Goal: Information Seeking & Learning: Find specific page/section

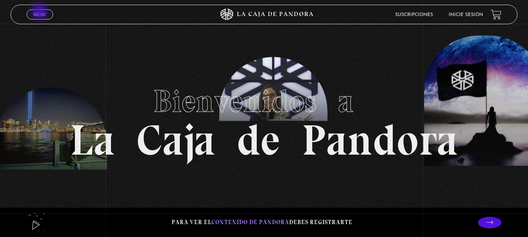
click at [40, 13] on span "Menu" at bounding box center [39, 14] width 13 height 5
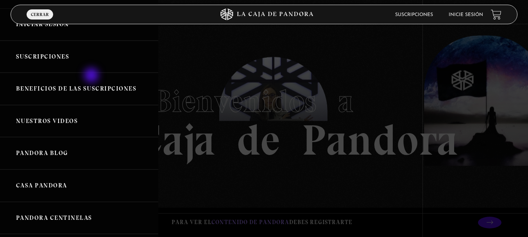
scroll to position [39, 0]
click at [99, 125] on link "Nuestros Videos" at bounding box center [79, 121] width 158 height 32
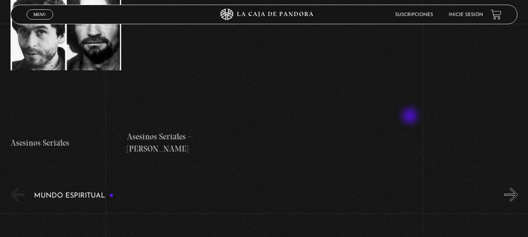
scroll to position [2305, 0]
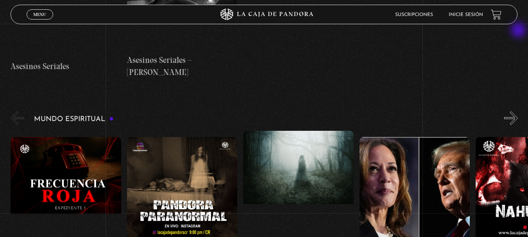
click at [518, 111] on button "»" at bounding box center [511, 118] width 14 height 14
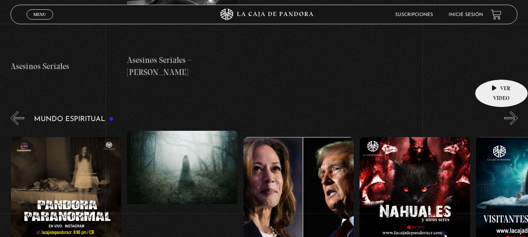
scroll to position [0, 116]
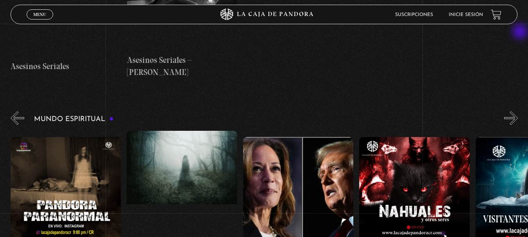
click at [518, 111] on button "»" at bounding box center [511, 118] width 14 height 14
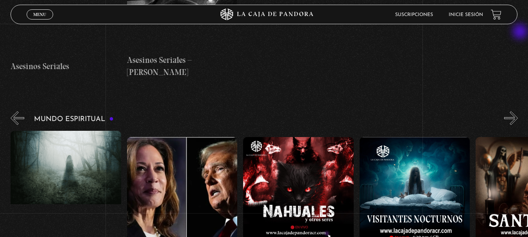
click at [518, 111] on button "»" at bounding box center [511, 118] width 14 height 14
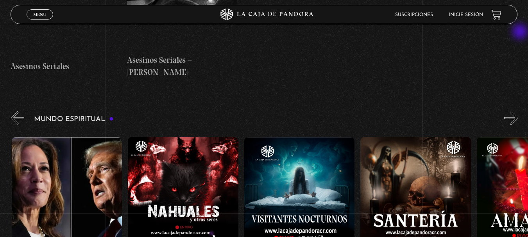
click at [518, 111] on button "»" at bounding box center [511, 118] width 14 height 14
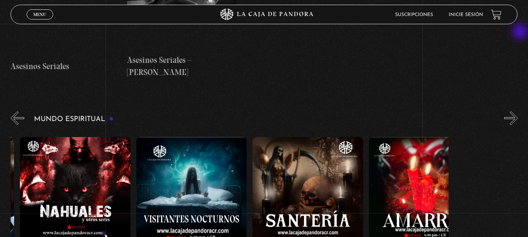
click at [518, 111] on button "»" at bounding box center [511, 118] width 14 height 14
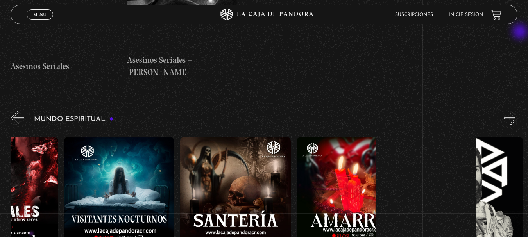
click at [518, 111] on button "»" at bounding box center [511, 118] width 14 height 14
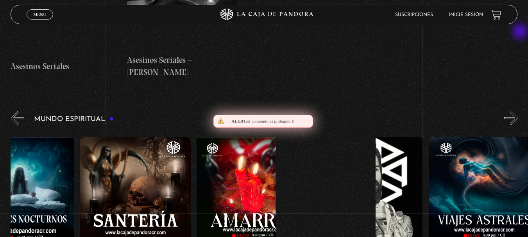
click at [518, 111] on button "»" at bounding box center [511, 118] width 14 height 14
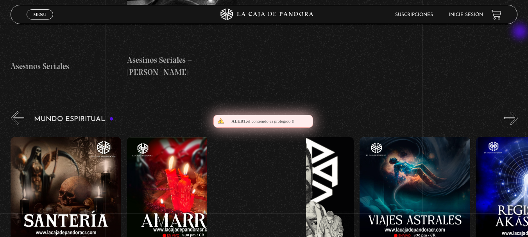
click at [518, 111] on button "»" at bounding box center [511, 118] width 14 height 14
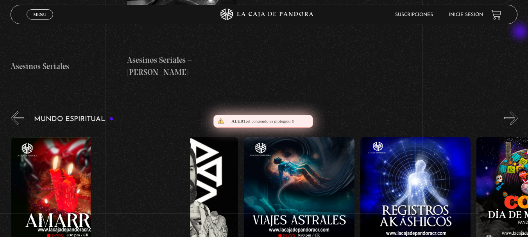
click at [518, 111] on button "»" at bounding box center [511, 118] width 14 height 14
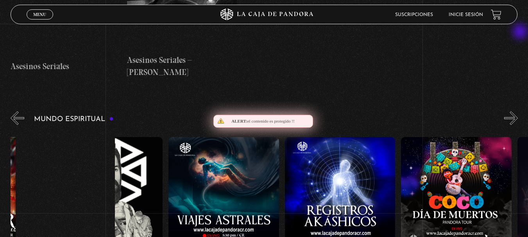
click at [518, 111] on button "»" at bounding box center [511, 118] width 14 height 14
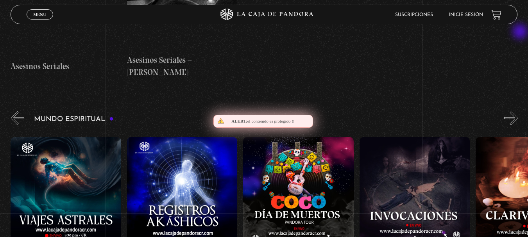
click at [518, 111] on button "»" at bounding box center [511, 118] width 14 height 14
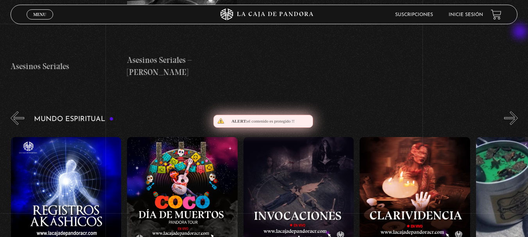
click at [518, 111] on button "»" at bounding box center [511, 118] width 14 height 14
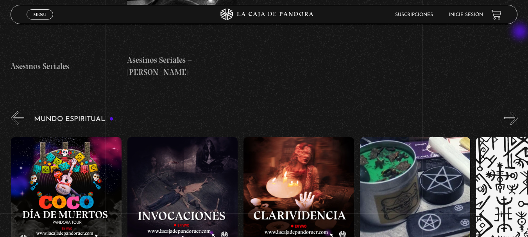
click at [518, 111] on button "»" at bounding box center [511, 118] width 14 height 14
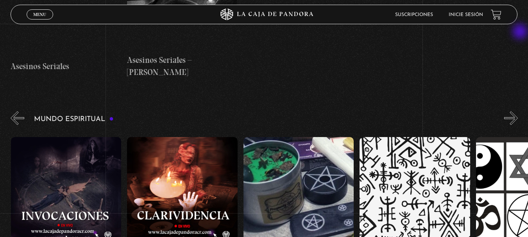
click at [518, 111] on button "»" at bounding box center [511, 118] width 14 height 14
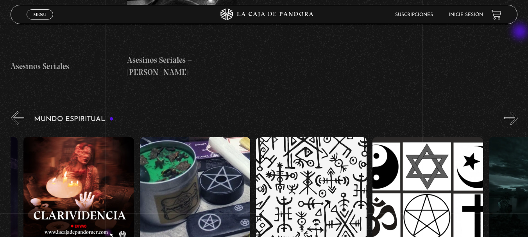
click at [518, 111] on button "»" at bounding box center [511, 118] width 14 height 14
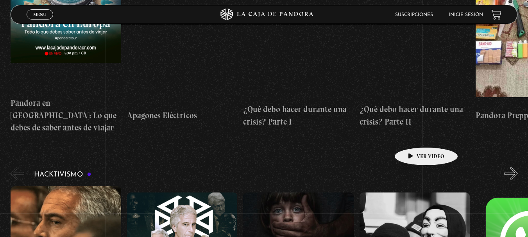
scroll to position [1797, 0]
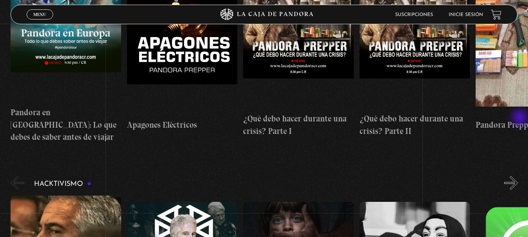
click at [518, 176] on button "»" at bounding box center [511, 183] width 14 height 14
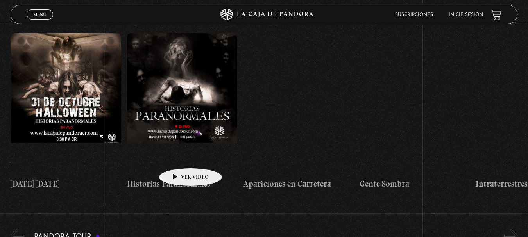
scroll to position [313, 0]
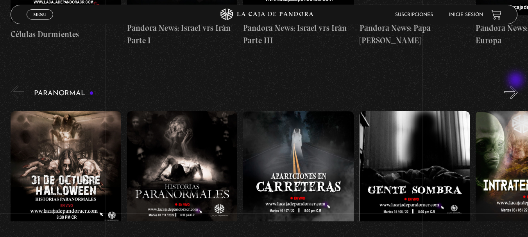
click at [516, 86] on button "»" at bounding box center [511, 93] width 14 height 14
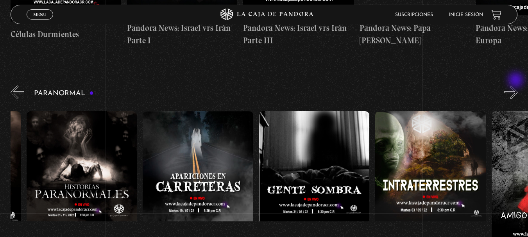
click at [516, 86] on button "»" at bounding box center [511, 93] width 14 height 14
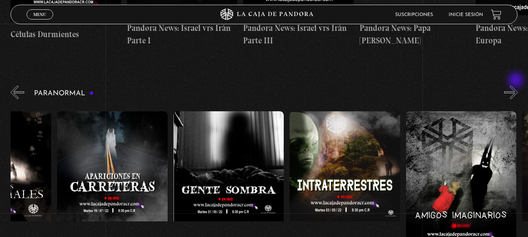
click at [516, 86] on button "»" at bounding box center [511, 93] width 14 height 14
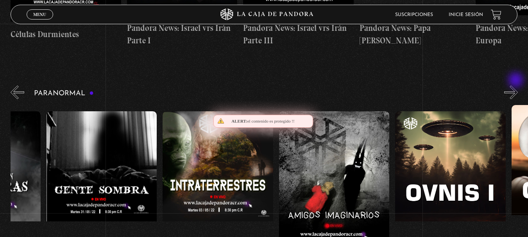
click at [516, 86] on button "»" at bounding box center [511, 93] width 14 height 14
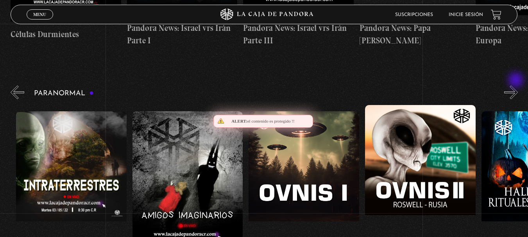
click at [516, 86] on button "»" at bounding box center [511, 93] width 14 height 14
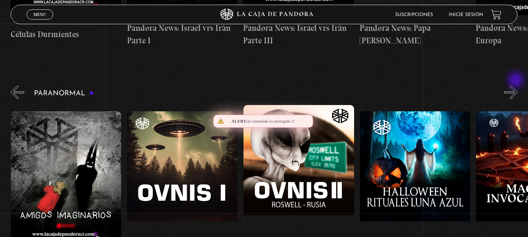
click at [516, 86] on button "»" at bounding box center [511, 93] width 14 height 14
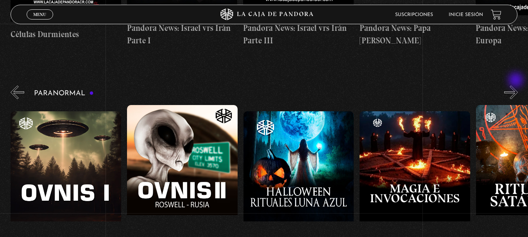
click at [516, 86] on button "»" at bounding box center [511, 93] width 14 height 14
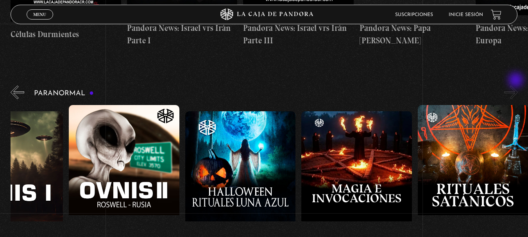
scroll to position [0, 755]
click at [516, 86] on button "»" at bounding box center [511, 93] width 14 height 14
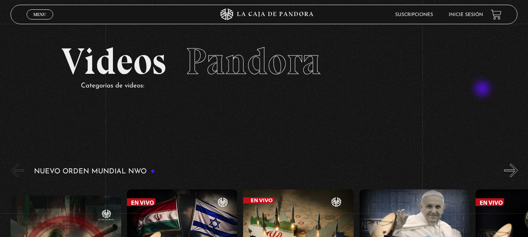
scroll to position [0, 0]
click at [476, 17] on link "Inicie sesión" at bounding box center [465, 15] width 34 height 5
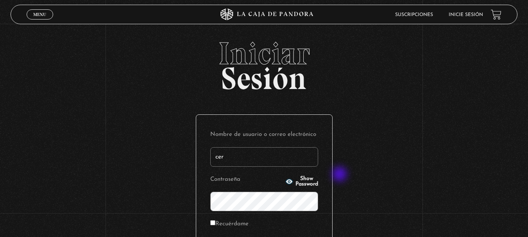
type input "[EMAIL_ADDRESS][DOMAIN_NAME]"
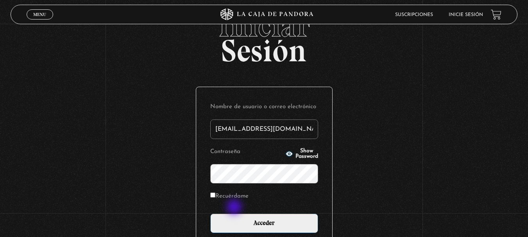
scroll to position [39, 0]
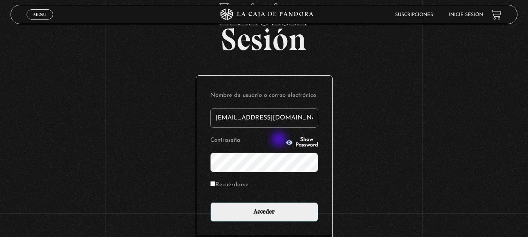
click at [285, 140] on icon "button" at bounding box center [289, 143] width 8 height 8
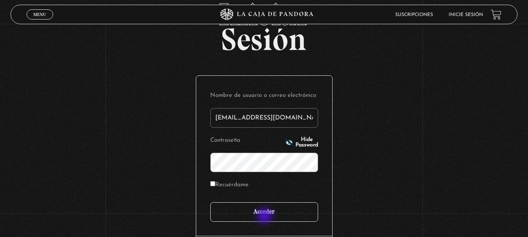
click at [266, 217] on input "Acceder" at bounding box center [264, 212] width 108 height 20
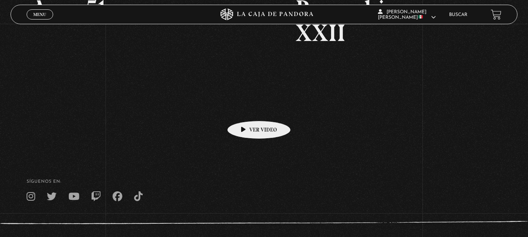
scroll to position [191, 0]
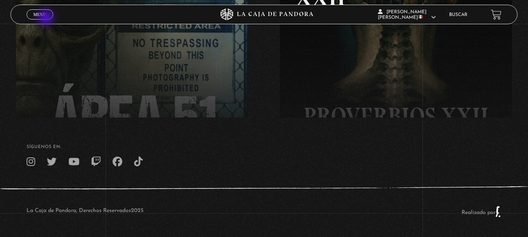
click at [47, 19] on span "Cerrar" at bounding box center [39, 21] width 18 height 5
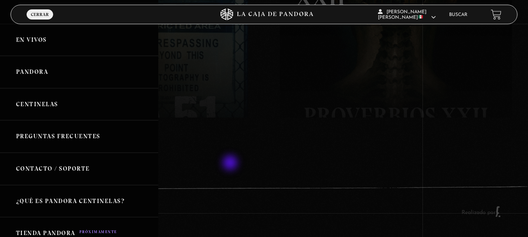
click at [231, 164] on div at bounding box center [264, 118] width 528 height 237
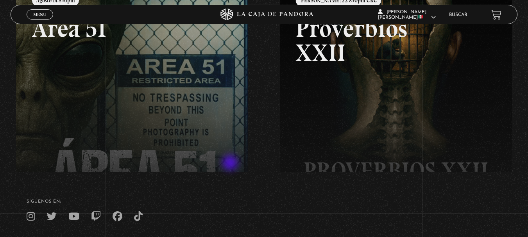
scroll to position [74, 0]
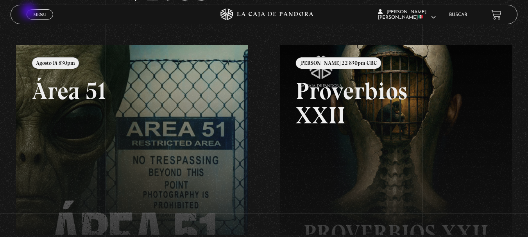
click at [30, 12] on link "Menu Cerrar" at bounding box center [40, 14] width 27 height 10
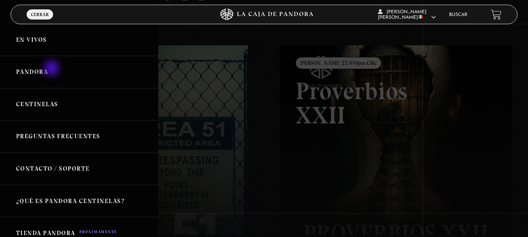
click at [52, 69] on link "Pandora" at bounding box center [79, 72] width 158 height 32
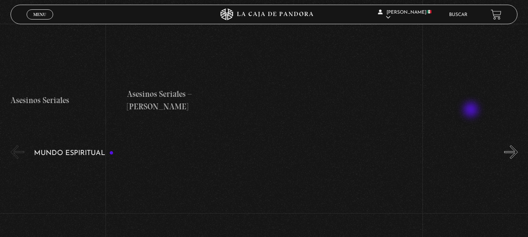
scroll to position [2695, 0]
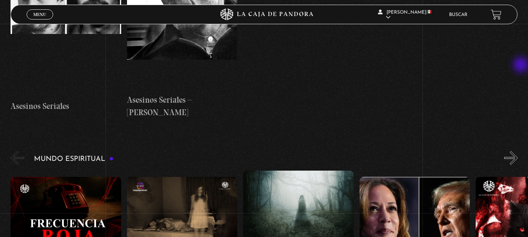
click at [518, 151] on button "»" at bounding box center [511, 158] width 14 height 14
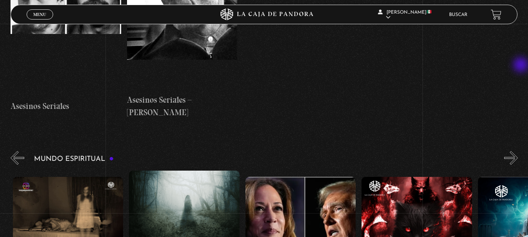
click at [518, 151] on button "»" at bounding box center [511, 158] width 14 height 14
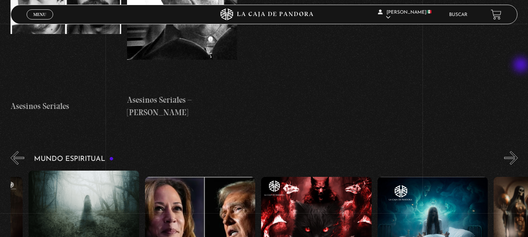
click at [518, 151] on button "»" at bounding box center [511, 158] width 14 height 14
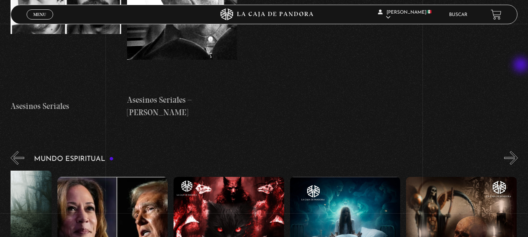
click at [518, 151] on button "»" at bounding box center [511, 158] width 14 height 14
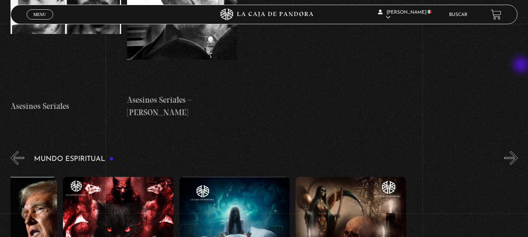
click at [518, 151] on button "»" at bounding box center [511, 158] width 14 height 14
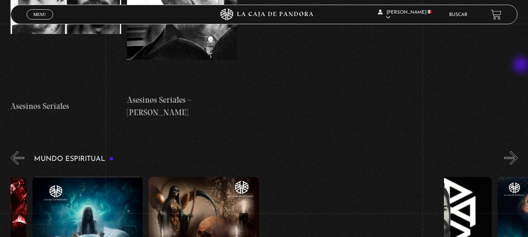
click at [518, 151] on button "»" at bounding box center [511, 158] width 14 height 14
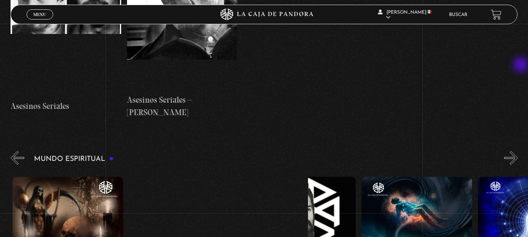
click at [518, 151] on button "»" at bounding box center [511, 158] width 14 height 14
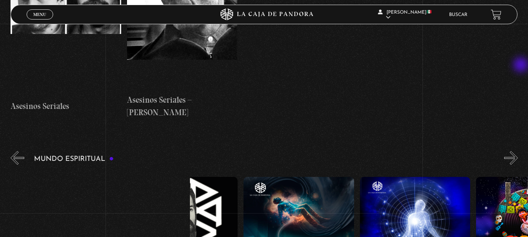
click at [518, 151] on button "»" at bounding box center [511, 158] width 14 height 14
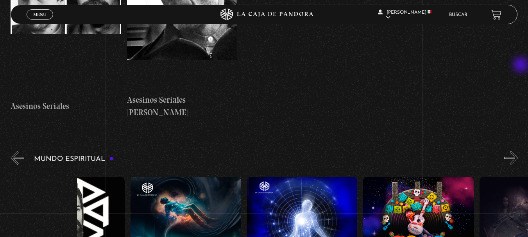
click at [518, 151] on button "»" at bounding box center [511, 158] width 14 height 14
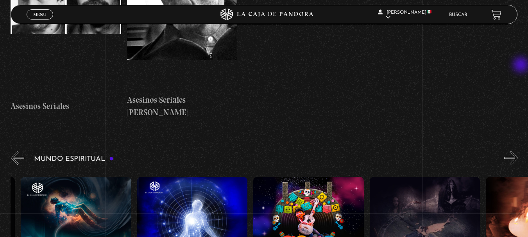
click at [518, 151] on button "»" at bounding box center [511, 158] width 14 height 14
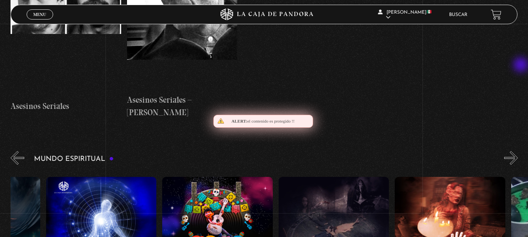
click at [518, 151] on button "»" at bounding box center [511, 158] width 14 height 14
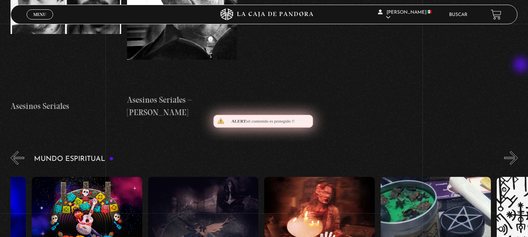
click at [518, 151] on button "»" at bounding box center [511, 158] width 14 height 14
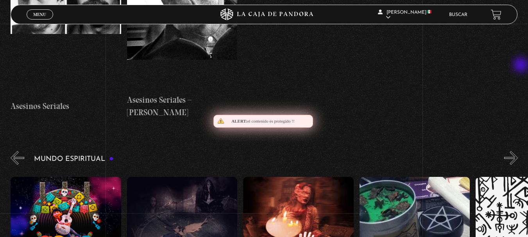
click at [518, 151] on button "»" at bounding box center [511, 158] width 14 height 14
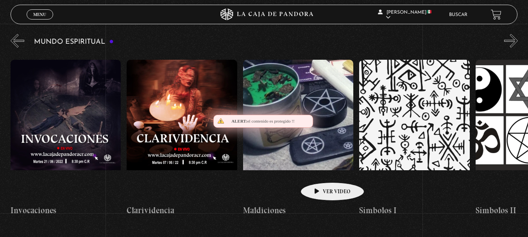
scroll to position [2930, 0]
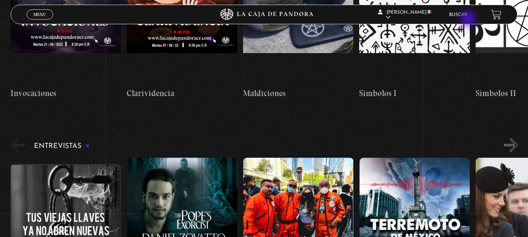
click at [467, 20] on li "Buscar" at bounding box center [458, 15] width 18 height 12
click at [467, 15] on link "Buscar" at bounding box center [458, 15] width 18 height 5
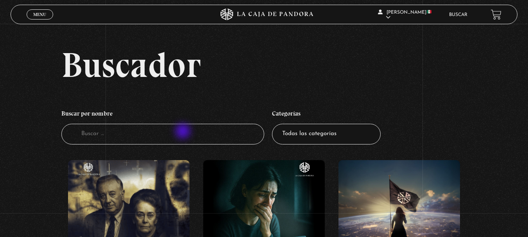
click at [184, 132] on input "Buscador" at bounding box center [162, 134] width 203 height 21
type input "pact"
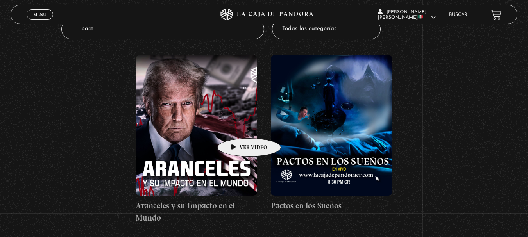
scroll to position [39, 0]
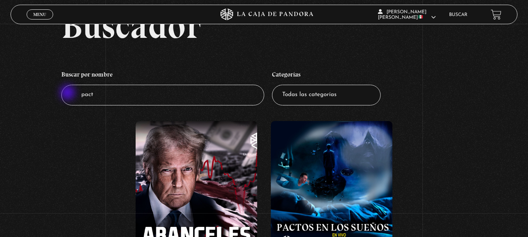
drag, startPoint x: 131, startPoint y: 100, endPoint x: 68, endPoint y: 93, distance: 63.3
click at [68, 93] on input "pact" at bounding box center [162, 95] width 203 height 21
type input "ill"
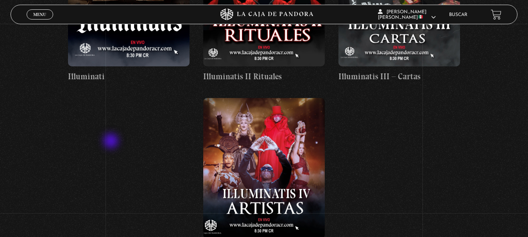
scroll to position [313, 0]
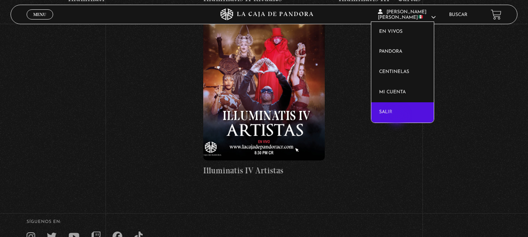
click at [397, 118] on link "Salir" at bounding box center [402, 112] width 63 height 20
